Goal: Task Accomplishment & Management: Use online tool/utility

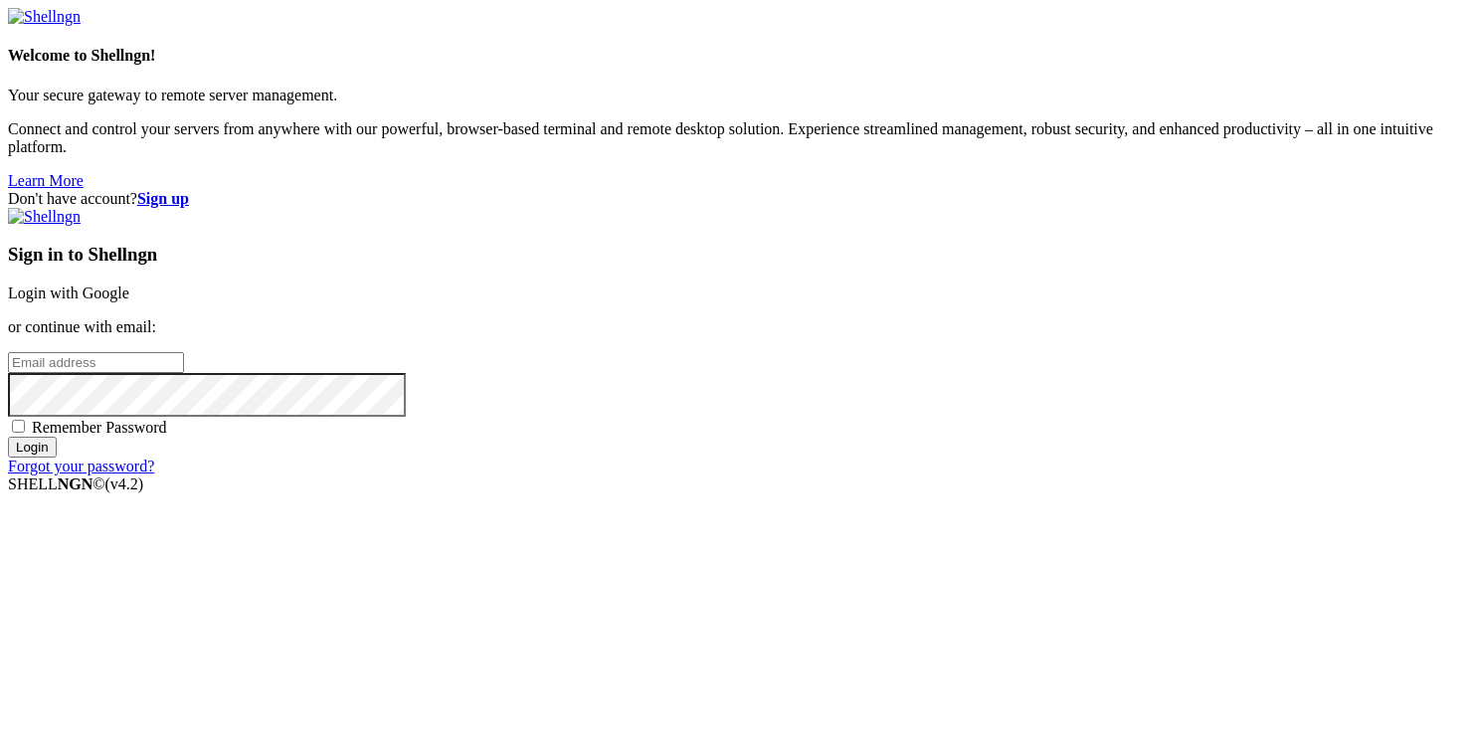
click at [184, 360] on input "email" at bounding box center [96, 362] width 176 height 21
click at [167, 436] on span "Remember Password" at bounding box center [99, 427] width 135 height 17
click at [25, 433] on input "Remember Password" at bounding box center [18, 426] width 13 height 13
checkbox input "true"
click at [184, 364] on input "email" at bounding box center [96, 362] width 176 height 21
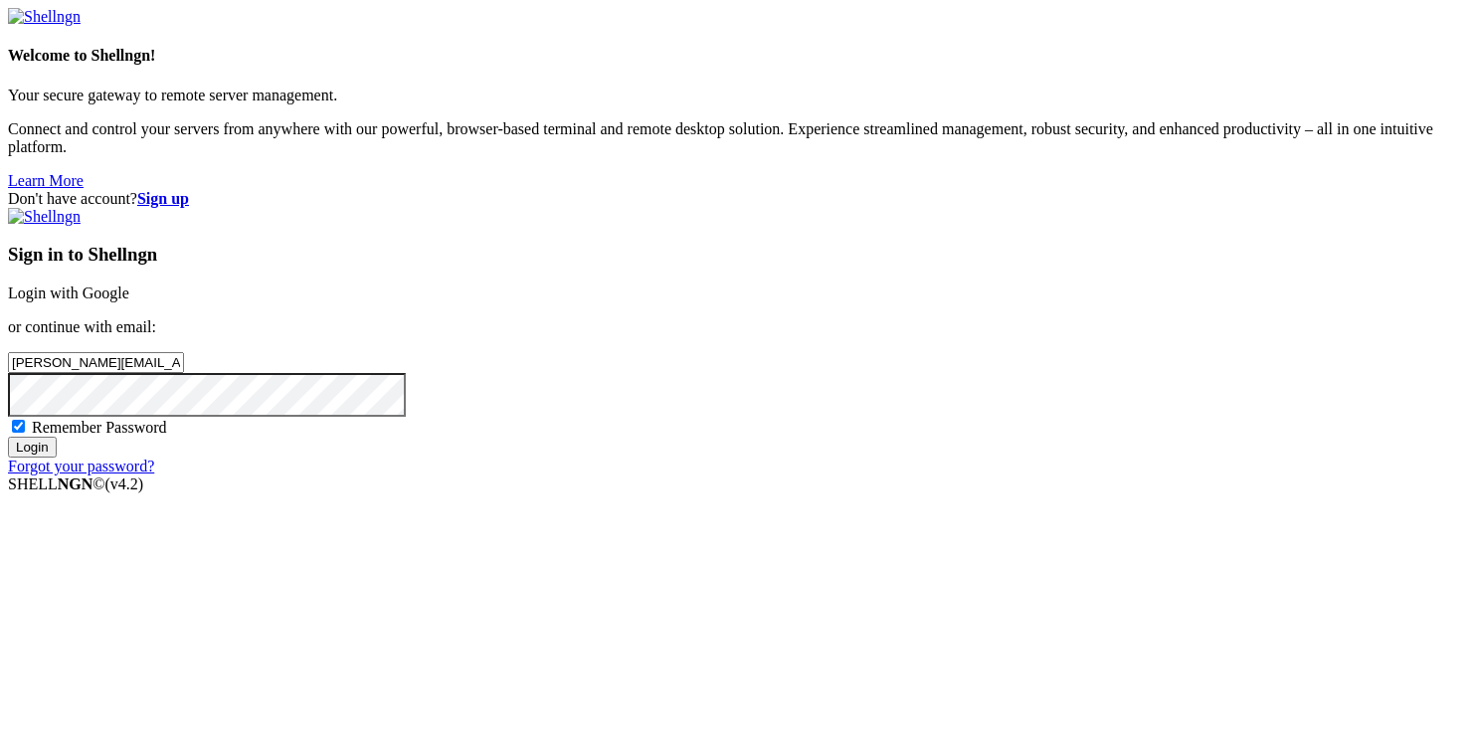
type input "[PERSON_NAME][EMAIL_ADDRESS][DOMAIN_NAME]"
click at [8, 437] on input "Login" at bounding box center [32, 447] width 49 height 21
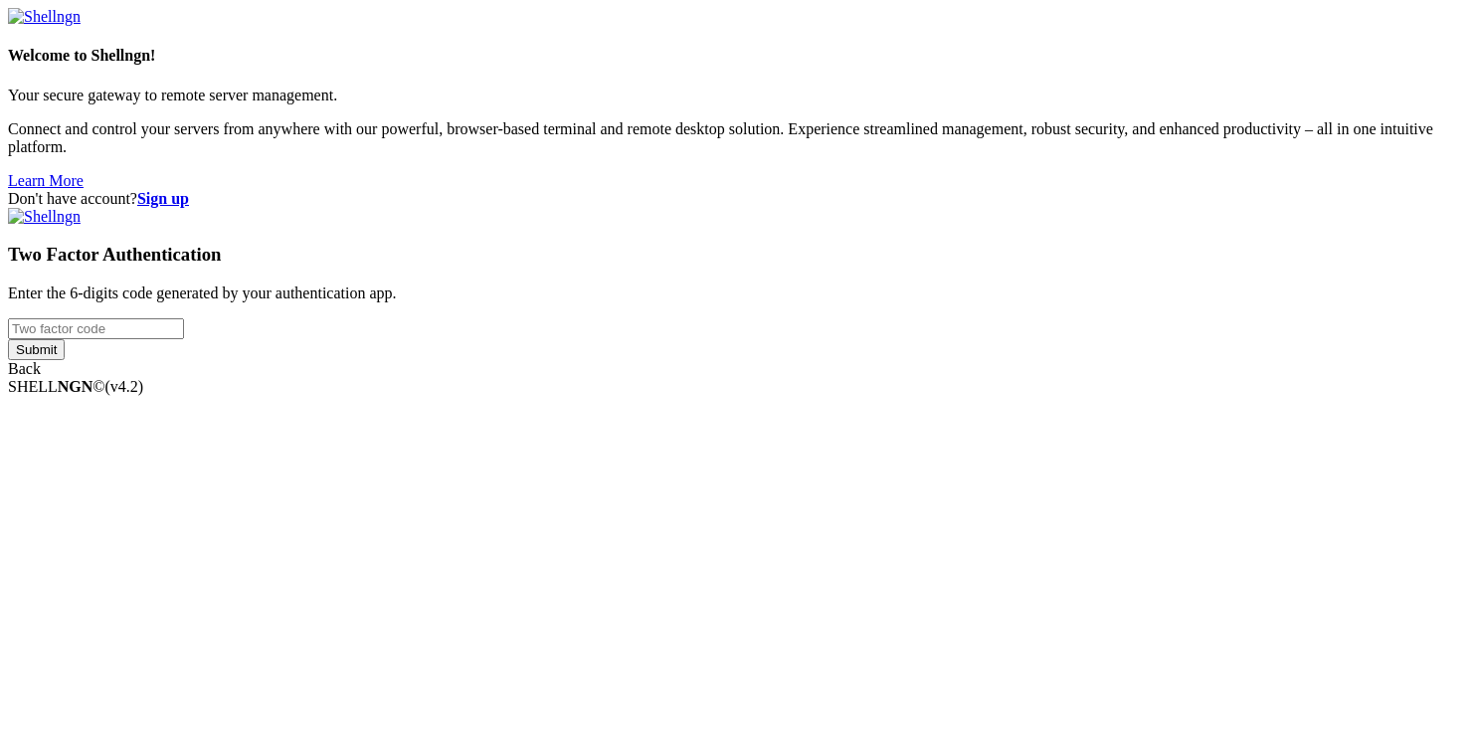
click at [184, 339] on input "number" at bounding box center [96, 328] width 176 height 21
type input "790506"
click at [8, 339] on input "Submit" at bounding box center [36, 349] width 57 height 21
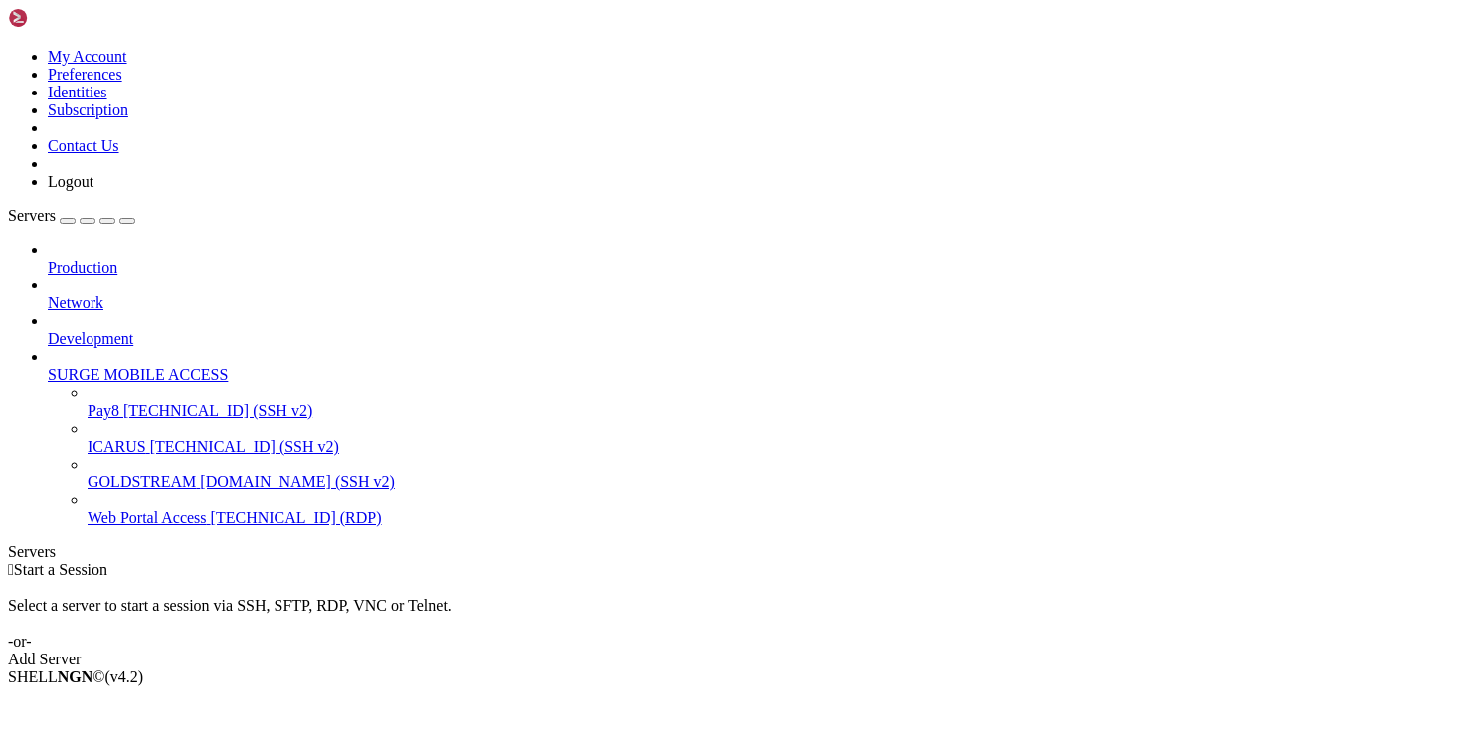
click at [134, 438] on span "ICARUS" at bounding box center [117, 446] width 59 height 17
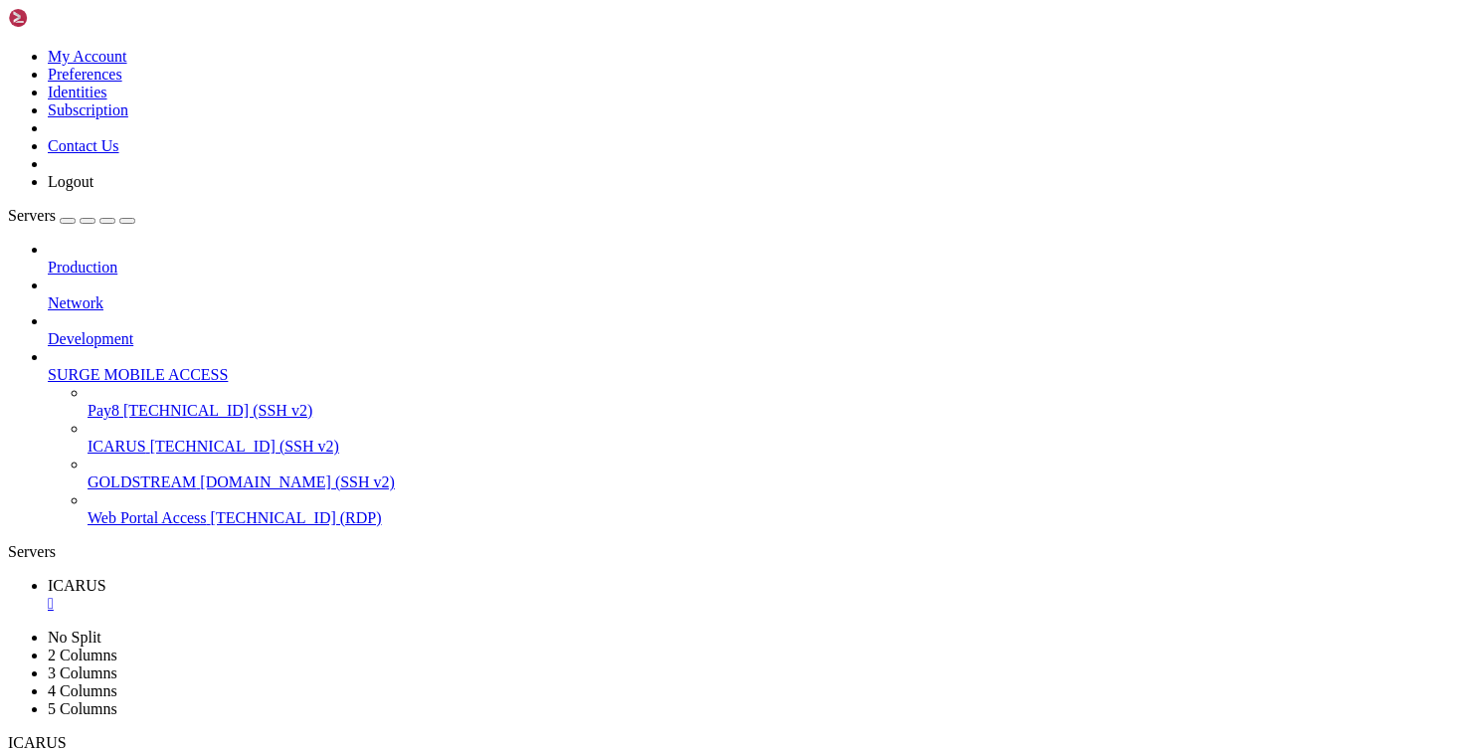
drag, startPoint x: 1272, startPoint y: 261, endPoint x: 716, endPoint y: -76, distance: 649.9
click at [716, 0] on html "Loading... My Account Preferences Identities Subscription Contact Us Logout Ser…" at bounding box center [740, 545] width 1480 height 1091
